Goal: Information Seeking & Learning: Learn about a topic

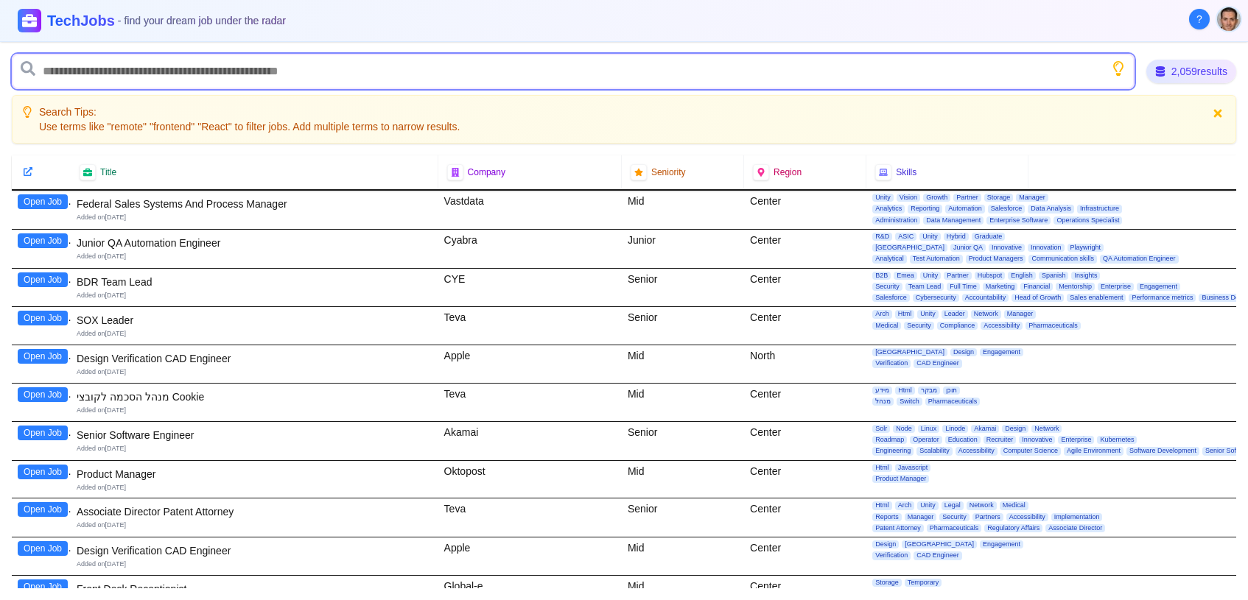
click at [278, 84] on input "text" at bounding box center [573, 71] width 1122 height 35
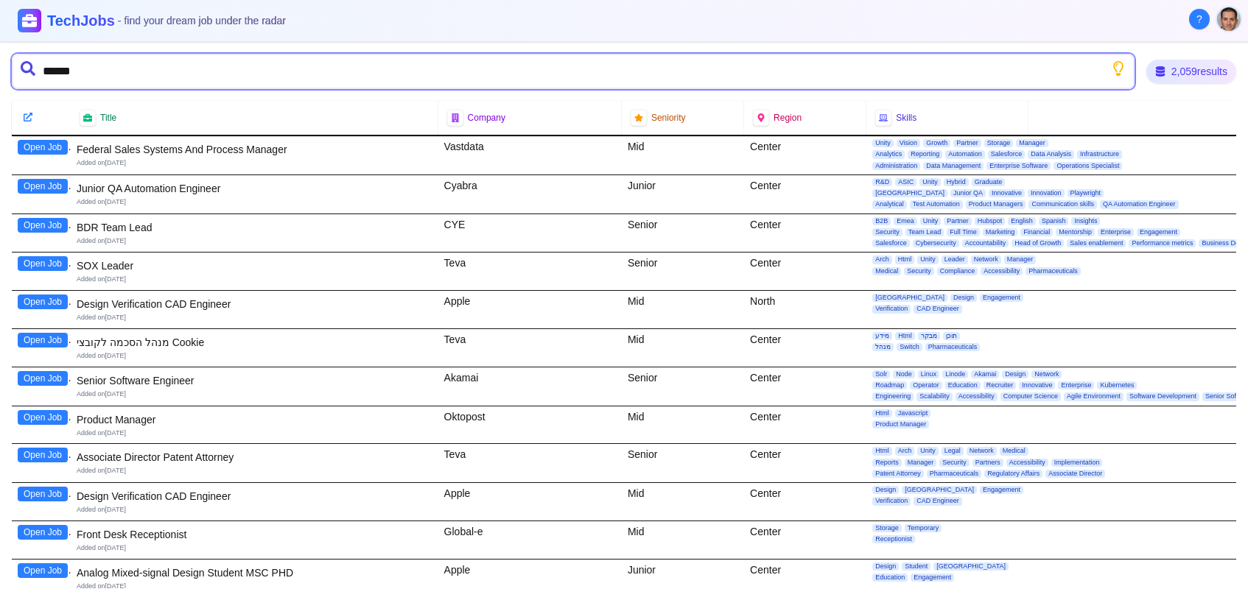
type input "*******"
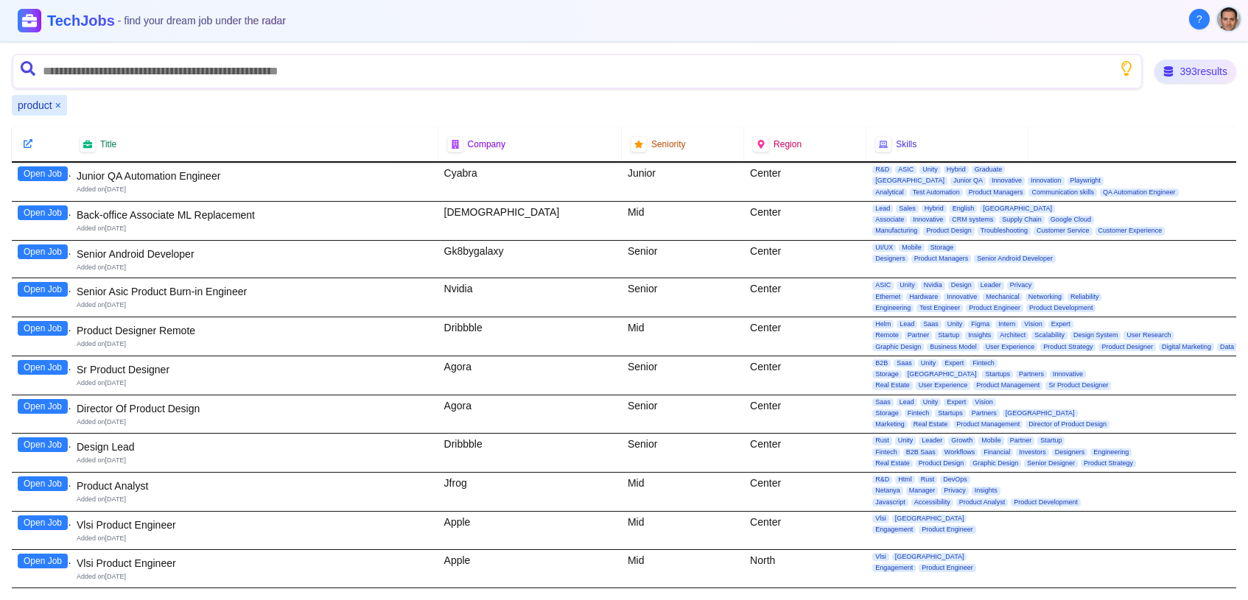
click at [224, 249] on div "Senior Android Developer" at bounding box center [255, 254] width 356 height 15
click at [229, 247] on div "Senior Android Developer" at bounding box center [255, 254] width 356 height 15
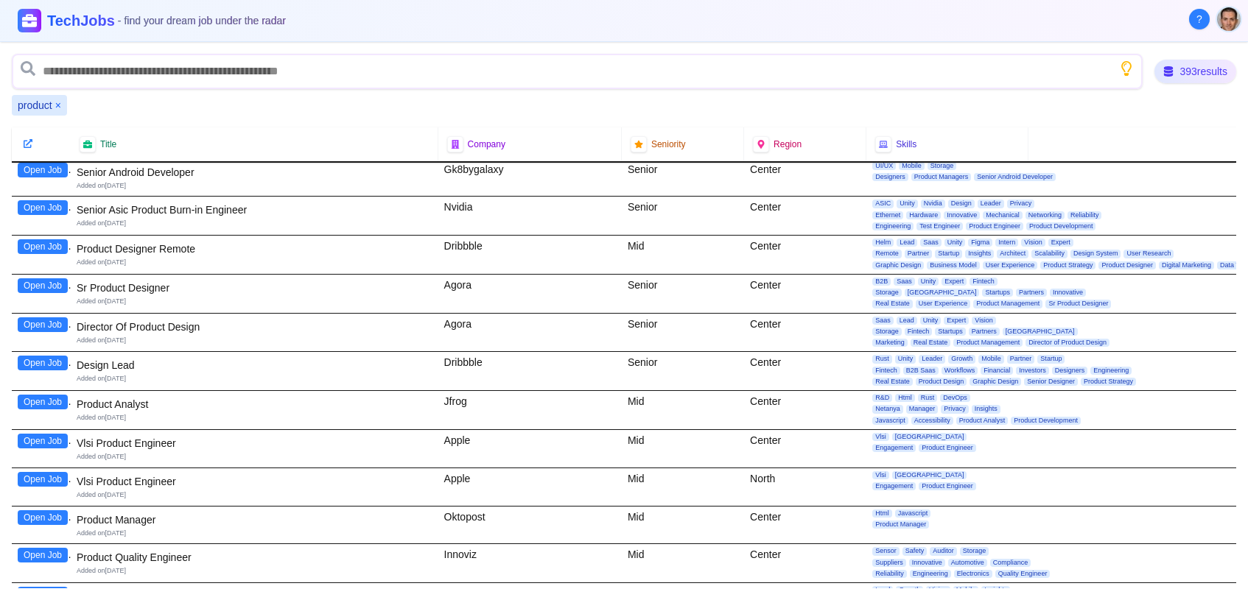
scroll to position [164, 0]
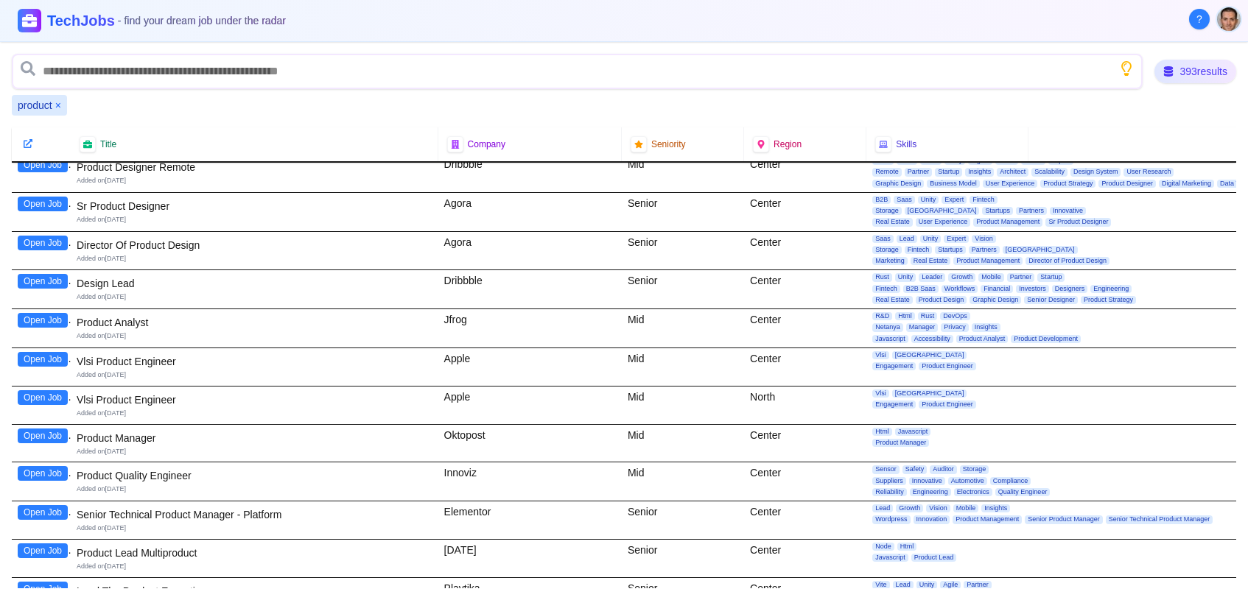
click at [46, 436] on button "Open Job" at bounding box center [43, 436] width 50 height 15
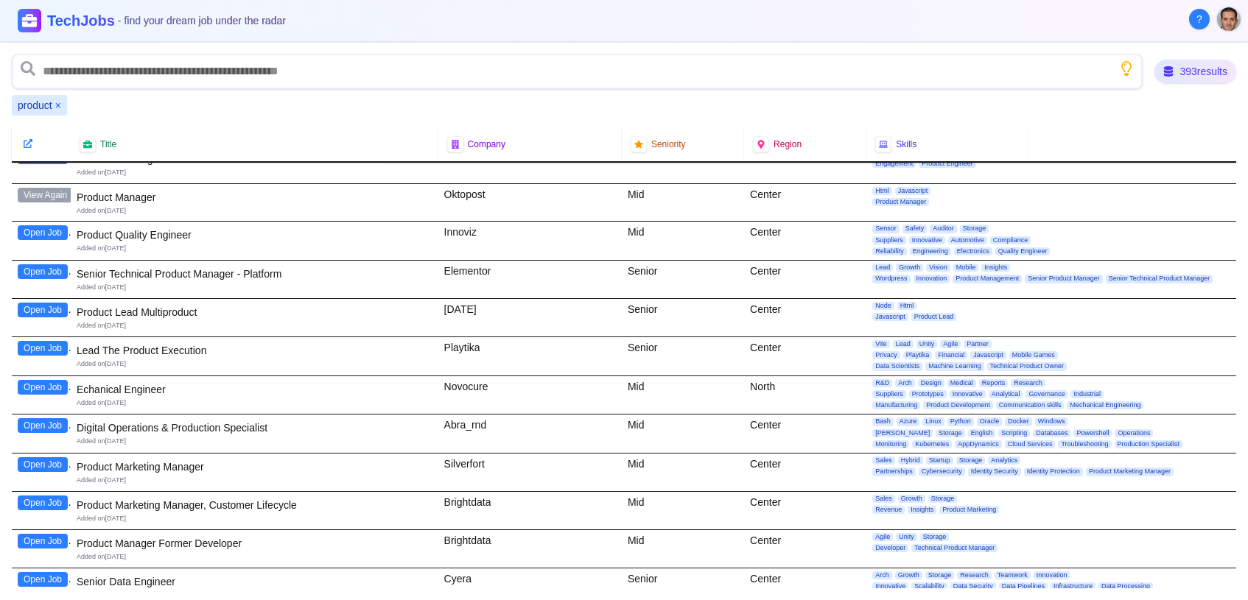
scroll to position [491, 0]
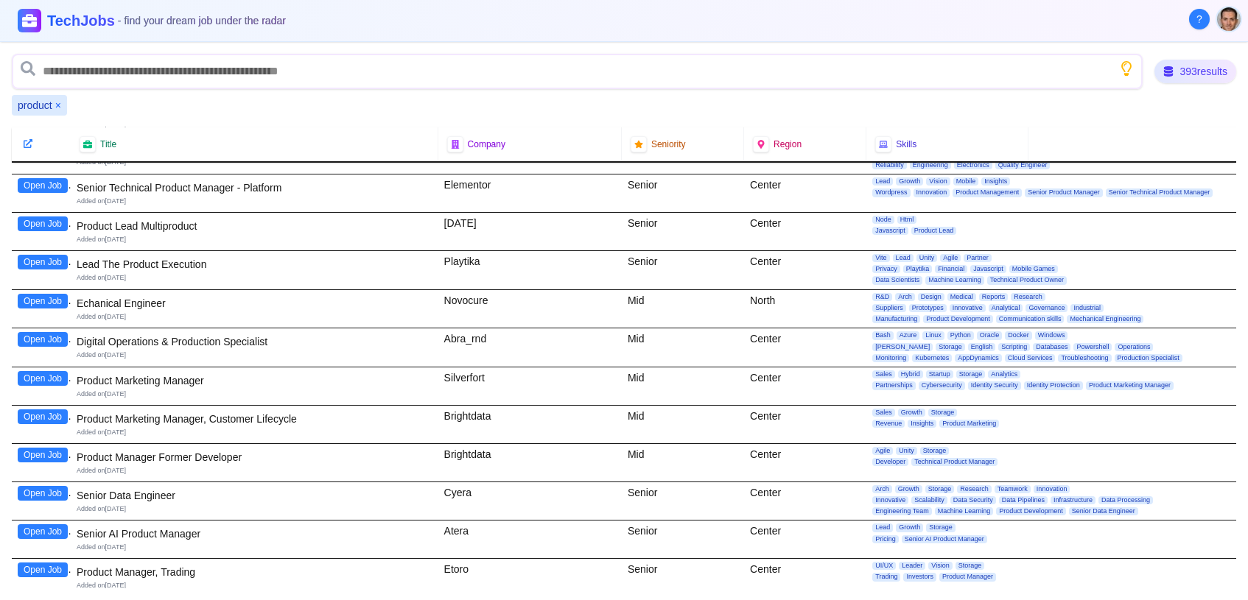
click at [57, 217] on button "Open Job" at bounding box center [43, 224] width 50 height 15
click at [41, 255] on button "Open Job" at bounding box center [43, 262] width 50 height 15
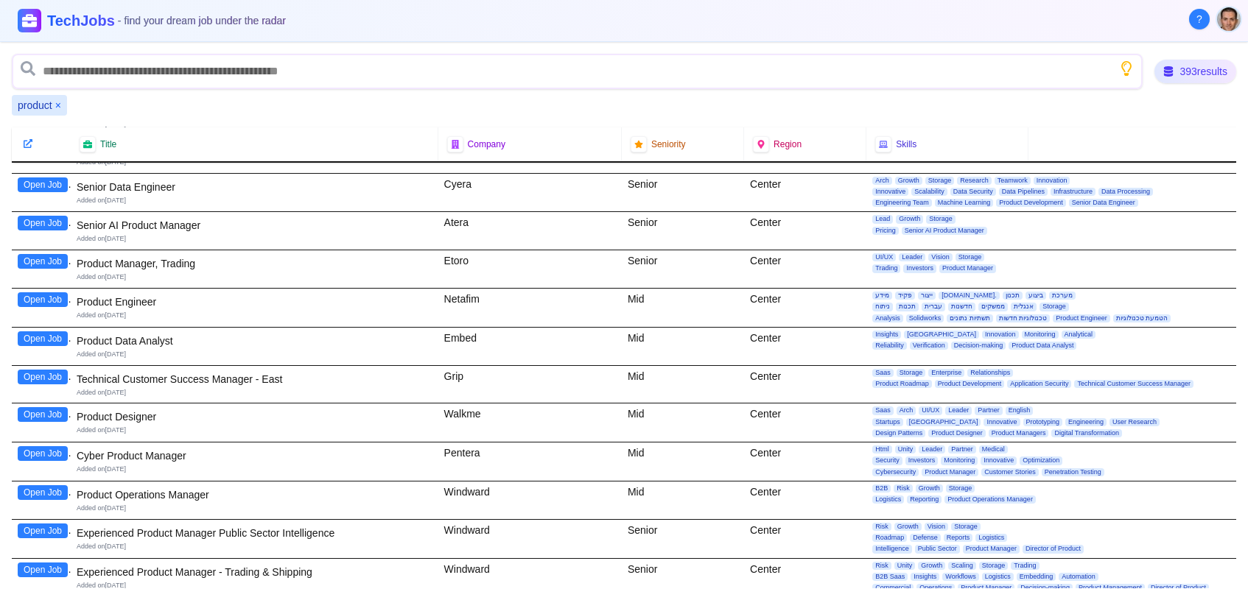
scroll to position [818, 0]
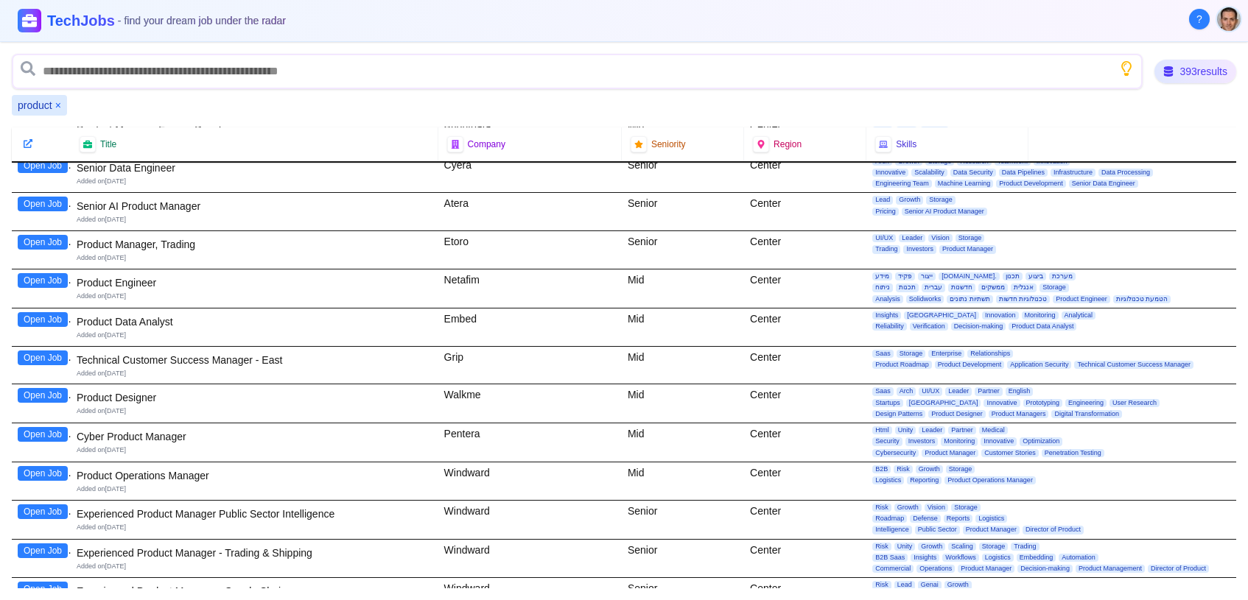
click at [28, 202] on button "Open Job" at bounding box center [43, 204] width 50 height 15
click at [29, 429] on button "Open Job" at bounding box center [43, 434] width 50 height 15
